Goal: Find specific page/section: Find specific page/section

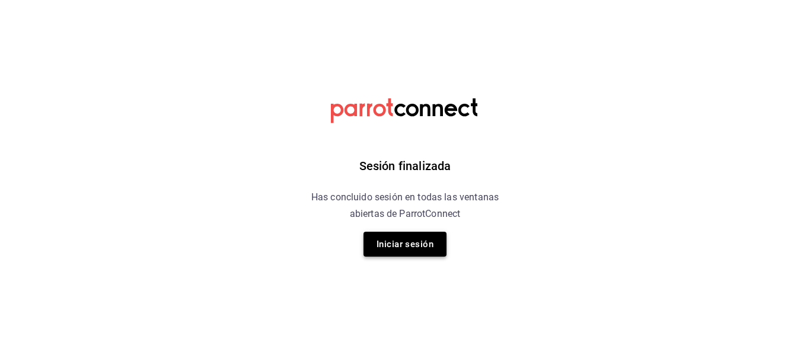
click at [409, 239] on button "Iniciar sesión" at bounding box center [404, 244] width 83 height 25
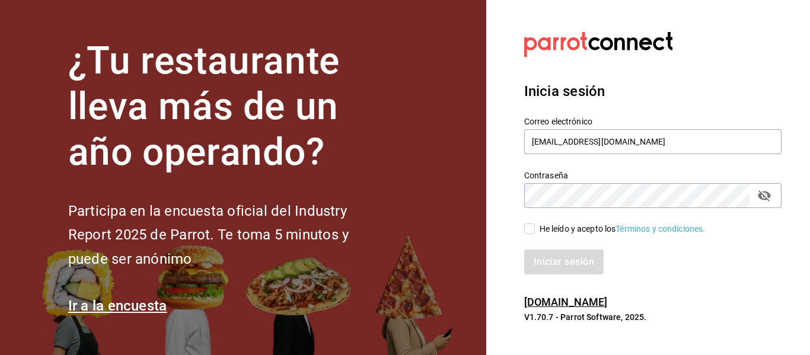
click at [531, 226] on input "He leído y acepto los Términos y condiciones." at bounding box center [529, 229] width 11 height 11
checkbox input "true"
click at [567, 261] on button "Iniciar sesión" at bounding box center [564, 262] width 81 height 25
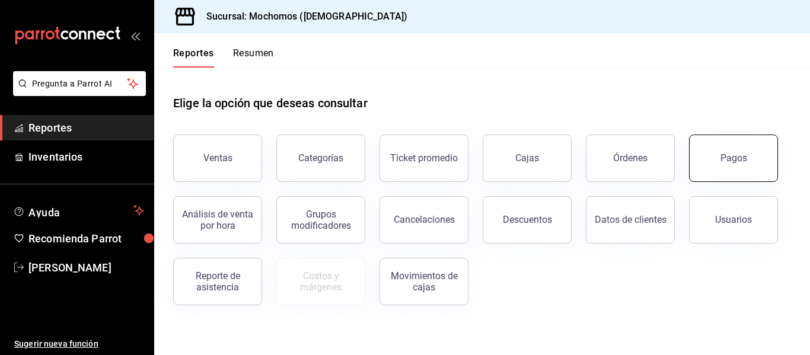
click at [755, 168] on button "Pagos" at bounding box center [733, 158] width 89 height 47
